Goal: Information Seeking & Learning: Stay updated

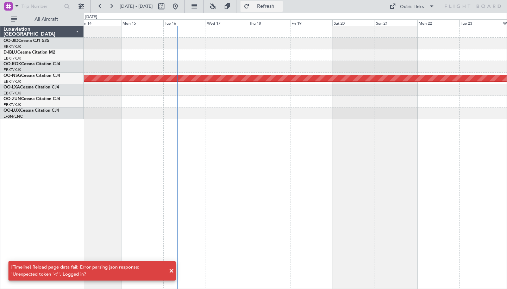
click at [281, 6] on span "Refresh" at bounding box center [266, 6] width 30 height 5
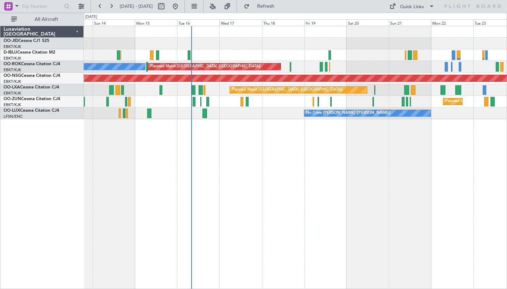
click at [217, 155] on div "A/C Unavailable [GEOGRAPHIC_DATA] ([GEOGRAPHIC_DATA] National) No Crew [GEOGRAP…" at bounding box center [295, 157] width 423 height 263
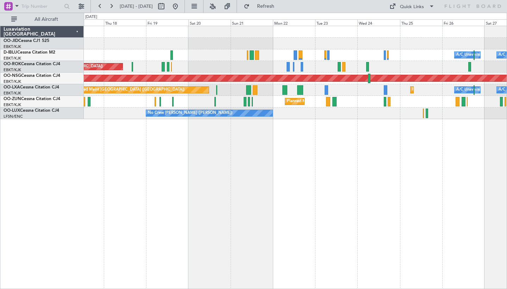
click at [322, 43] on div "Planned Maint Kortrijk-[GEOGRAPHIC_DATA]" at bounding box center [295, 44] width 423 height 12
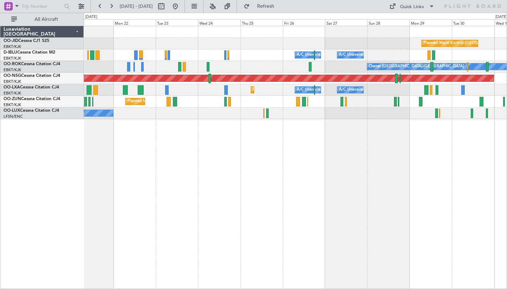
click at [214, 54] on div "A/C Unavailable [GEOGRAPHIC_DATA] ([GEOGRAPHIC_DATA] National) A/C Unavailable …" at bounding box center [295, 55] width 423 height 12
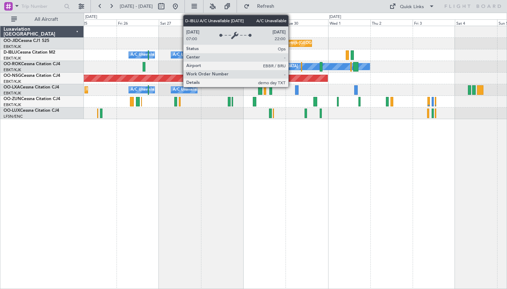
click at [222, 36] on div "Planned Maint Kortrijk-[GEOGRAPHIC_DATA] A/C Unavailable [GEOGRAPHIC_DATA] ([GE…" at bounding box center [295, 72] width 423 height 93
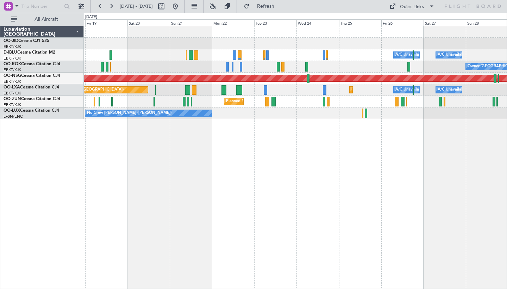
click at [428, 169] on div "Planned Maint Kortrijk-Wevelgem A/C Unavailable Brussels (Brussels National) A/…" at bounding box center [295, 157] width 423 height 263
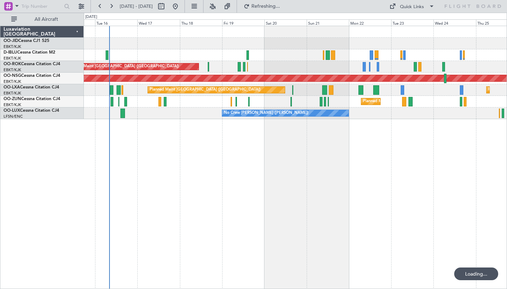
click at [313, 218] on div "A/C Unavailable Brussels (Brussels National) A/C Unavailable Kortrijk-Wevelgem …" at bounding box center [295, 157] width 423 height 263
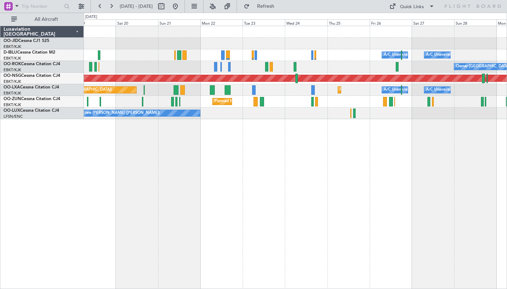
click at [332, 34] on div "Planned Maint Kortrijk-Wevelgem A/C Unavailable Brussels (Brussels National) A/…" at bounding box center [295, 72] width 423 height 93
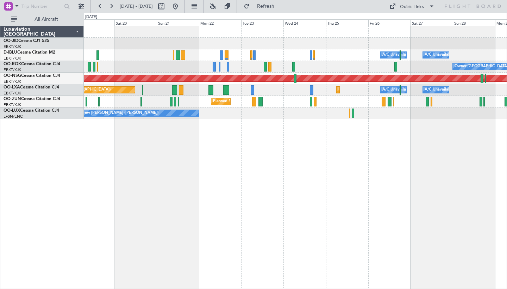
click at [424, 63] on div "Planned Maint Kortrijk-Wevelgem A/C Unavailable Brussels (Brussels National) A/…" at bounding box center [295, 72] width 423 height 93
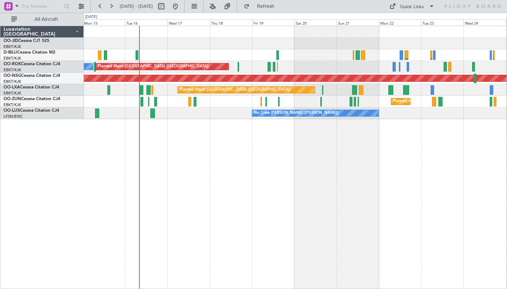
click at [393, 157] on div "A/C Unavailable Brussels (Brussels National) A/C Unavailable Kortrijk-Wevelgem …" at bounding box center [295, 157] width 423 height 263
